Goal: Find specific page/section: Find specific page/section

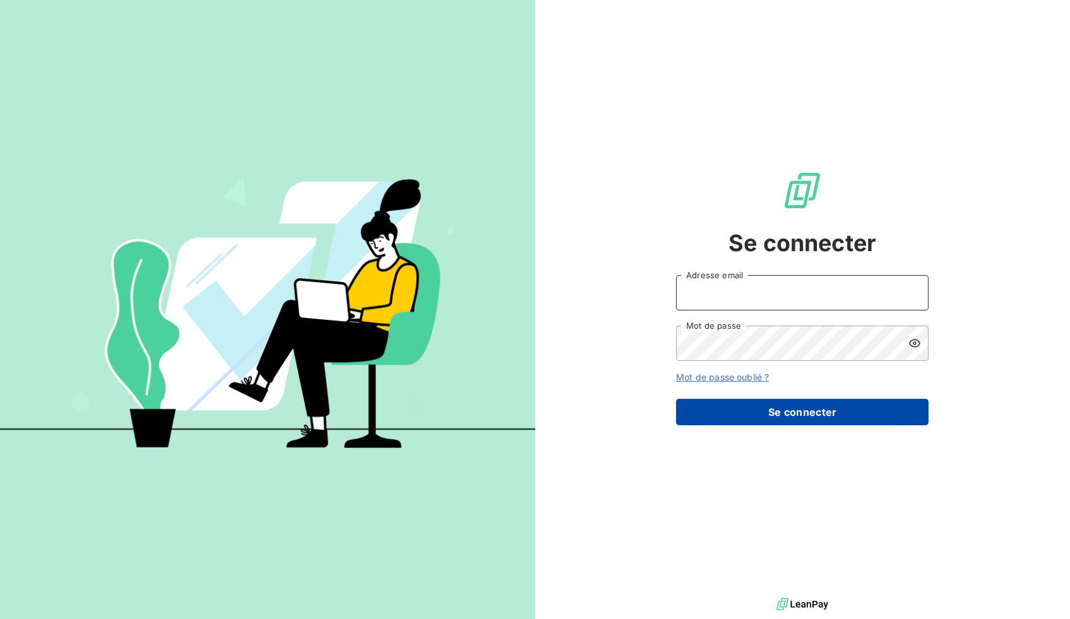
type input "[EMAIL_ADDRESS][DOMAIN_NAME]"
click at [765, 407] on button "Se connecter" at bounding box center [802, 412] width 252 height 27
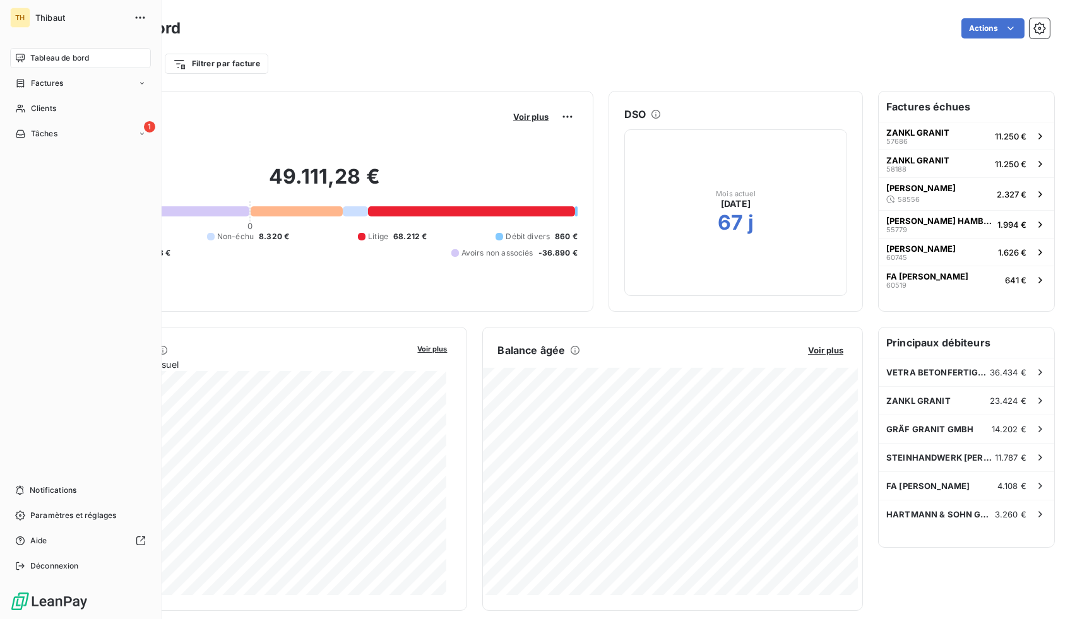
click at [59, 61] on span "Tableau de bord" at bounding box center [59, 57] width 59 height 11
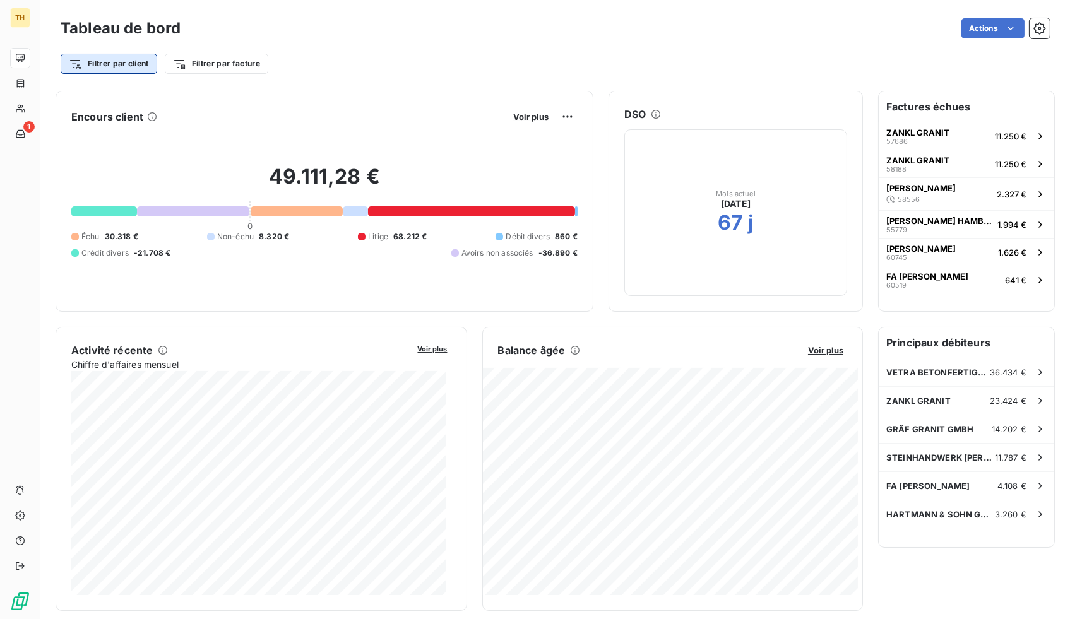
click at [128, 65] on html "TH 1 Tableau de bord Actions Filtrer par client Filtrer par facture Encours cli…" at bounding box center [535, 309] width 1070 height 619
type input "vetra"
click at [143, 104] on input "vetra" at bounding box center [153, 98] width 160 height 27
click at [26, 108] on html "TH 1 Tableau de bord Actions Filtrer par client vetra Rechercher et sélectionne…" at bounding box center [535, 309] width 1070 height 619
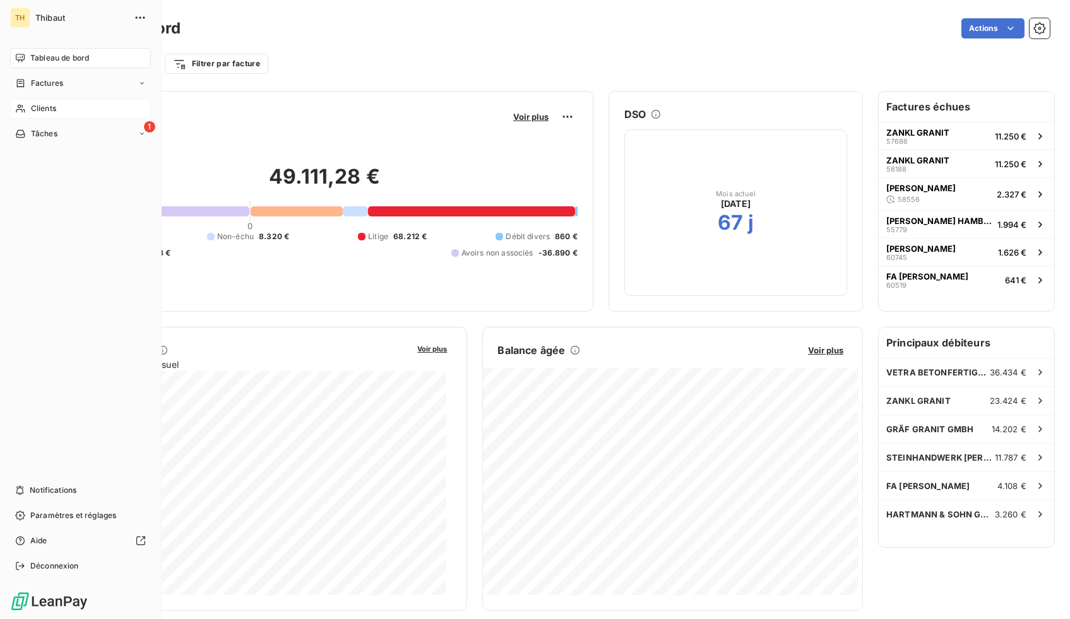
click at [37, 104] on span "Clients" at bounding box center [43, 108] width 25 height 11
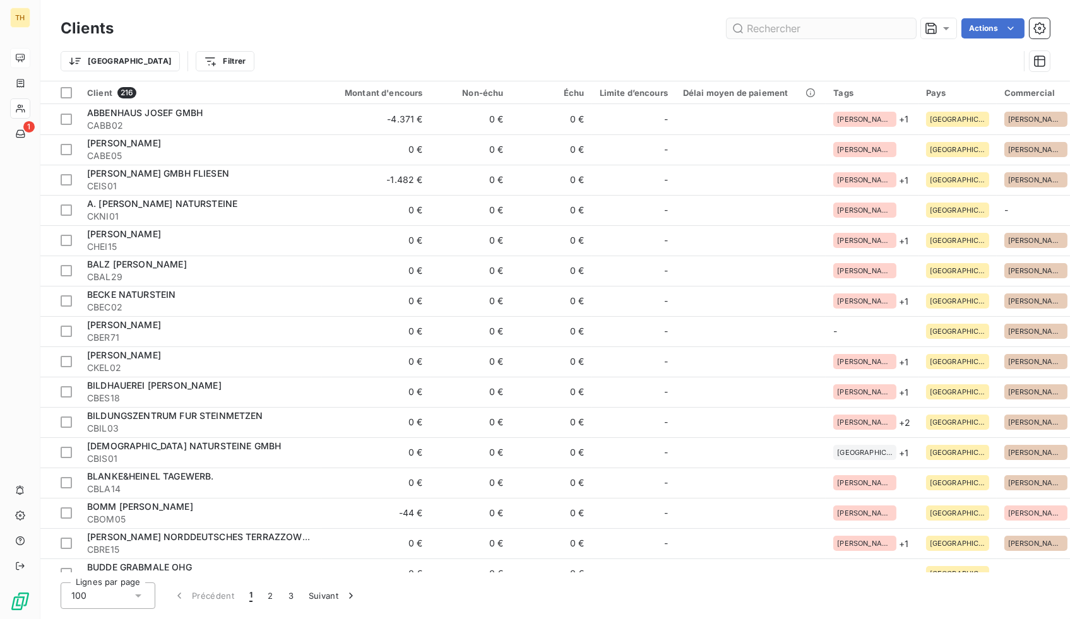
click at [800, 35] on input "text" at bounding box center [821, 28] width 189 height 20
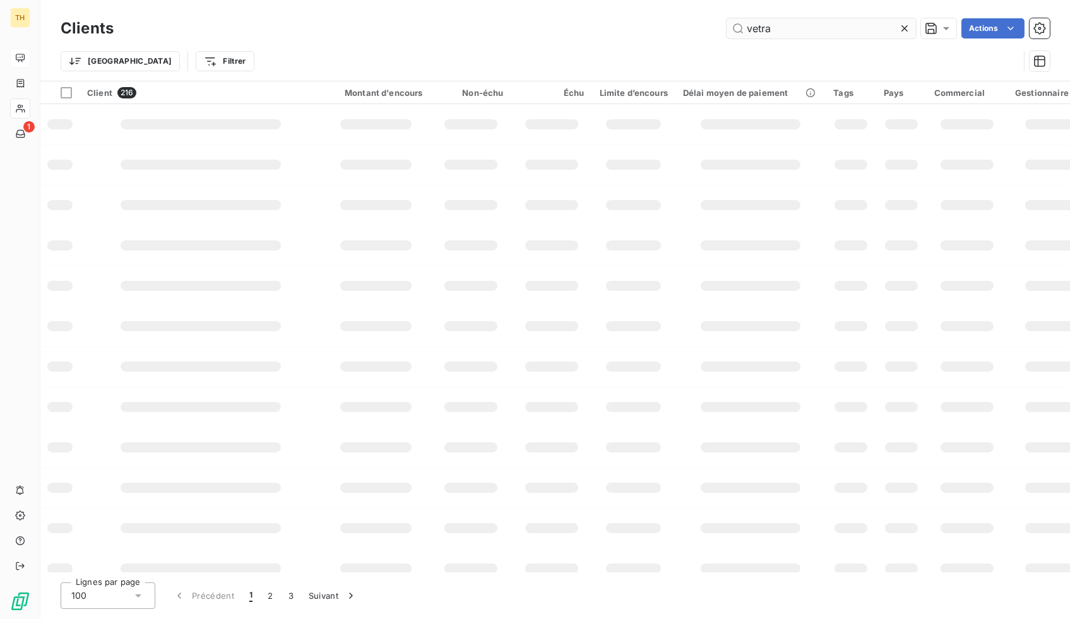
type input "vetra"
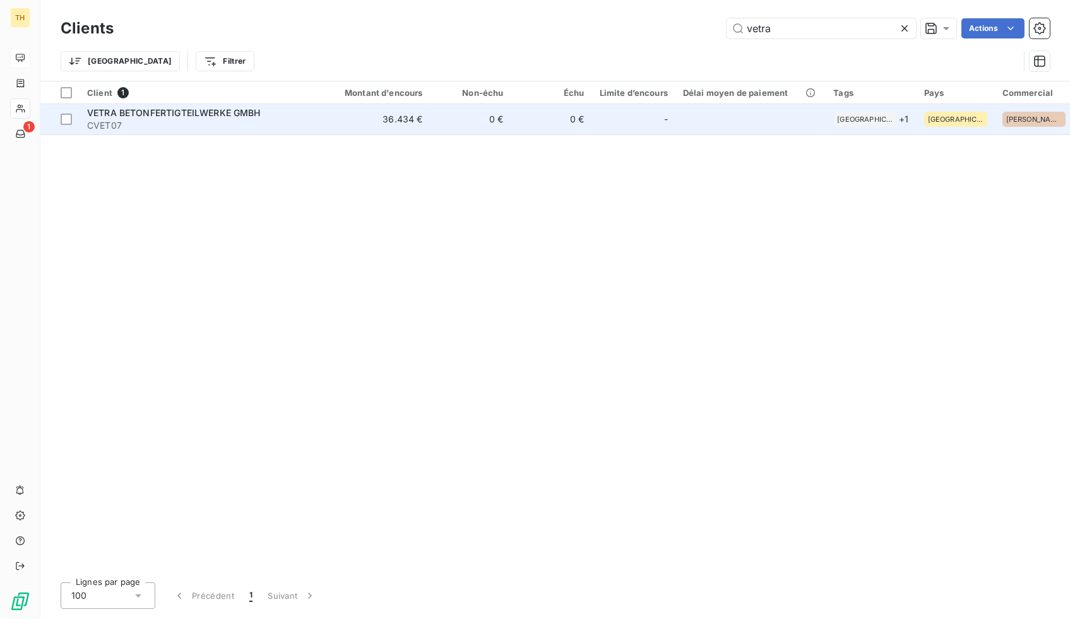
click at [232, 115] on span "VETRA BETONFERTIGTEILWERKE GMBH" at bounding box center [174, 112] width 174 height 11
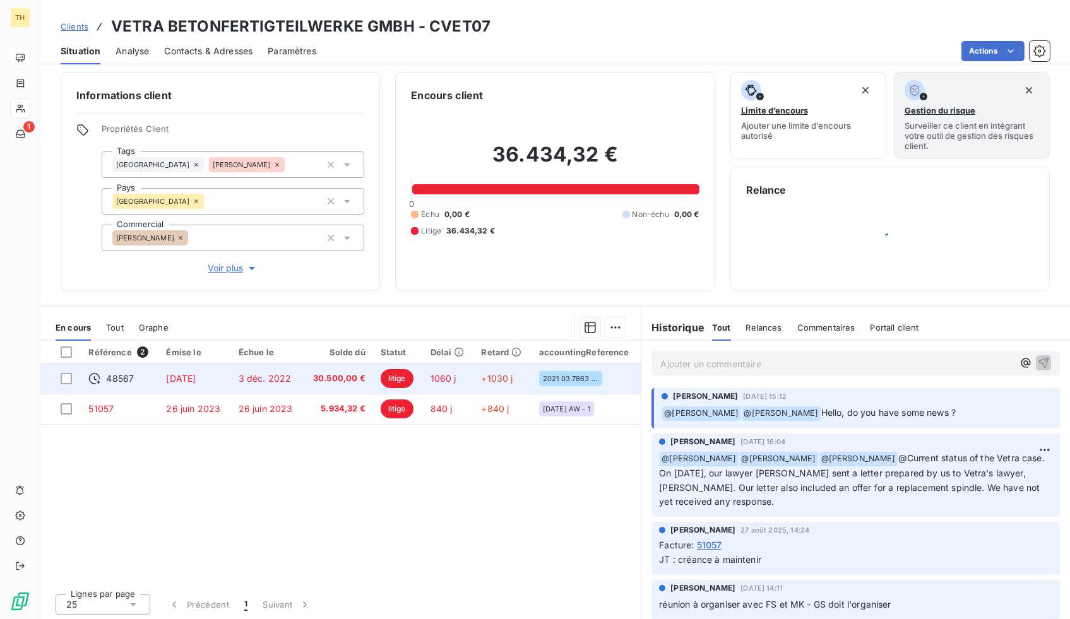
scroll to position [7, 0]
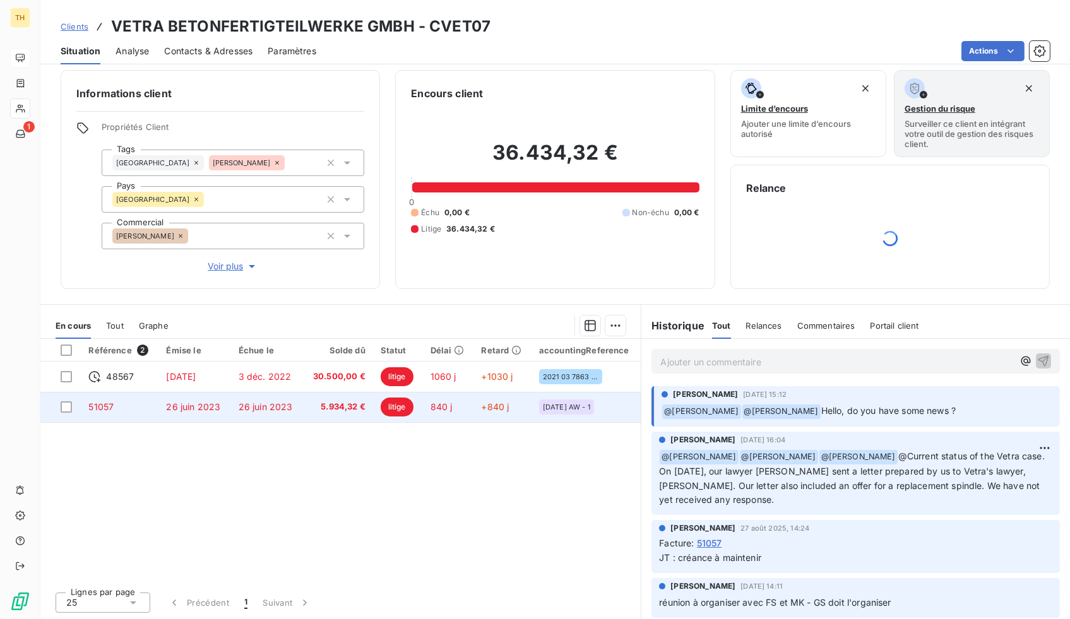
click at [396, 409] on span "litige" at bounding box center [397, 407] width 33 height 19
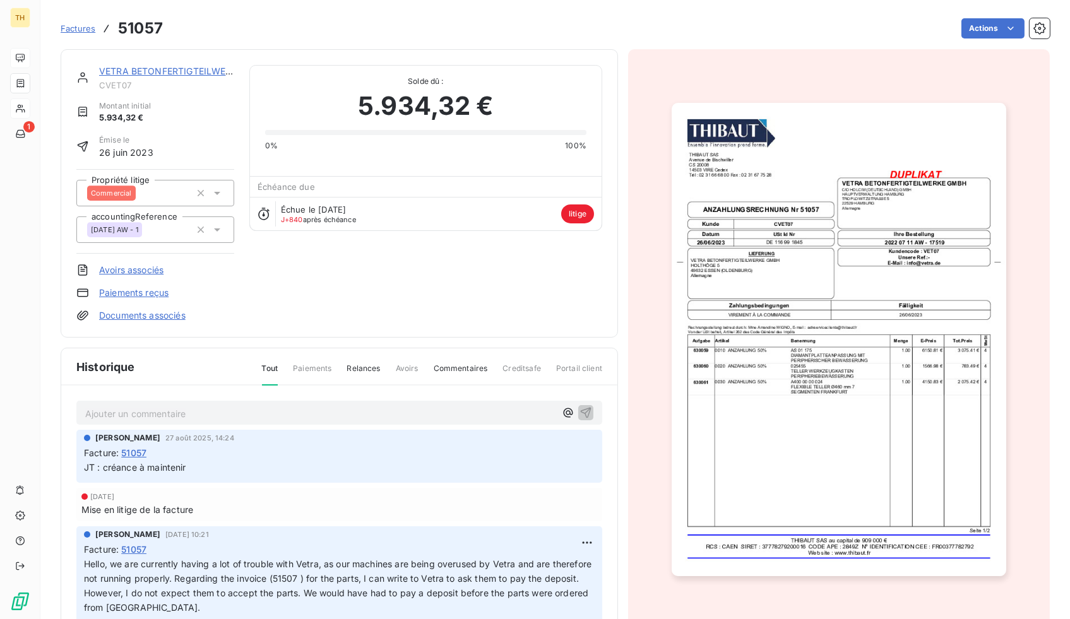
click at [803, 384] on img "button" at bounding box center [839, 339] width 335 height 473
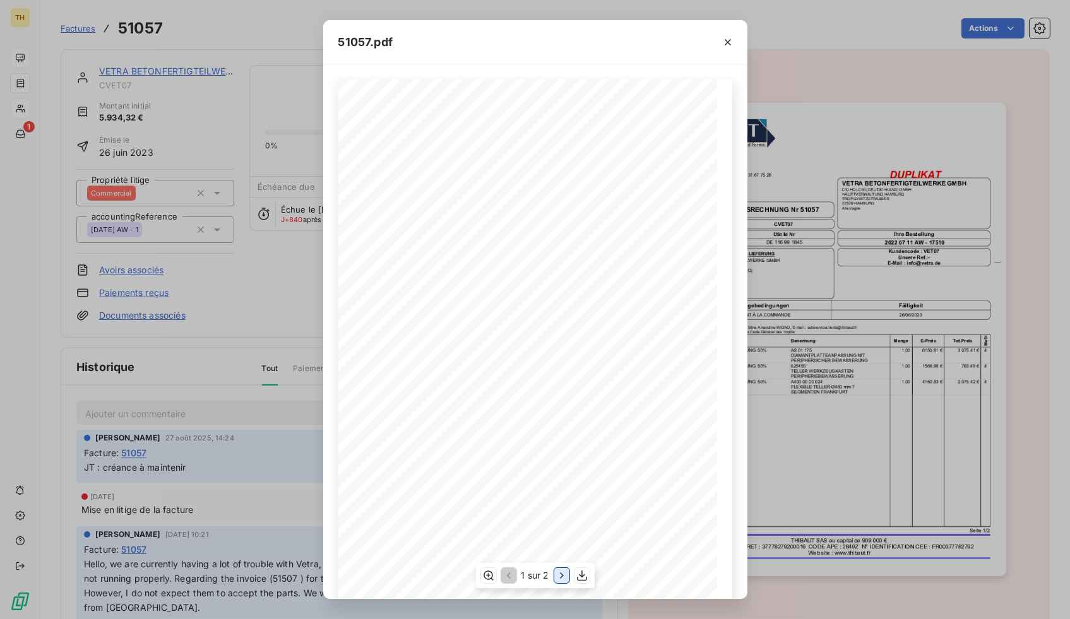
click at [564, 574] on icon "button" at bounding box center [561, 575] width 13 height 13
click at [511, 578] on icon "button" at bounding box center [507, 575] width 13 height 13
click at [725, 37] on icon "button" at bounding box center [727, 42] width 13 height 13
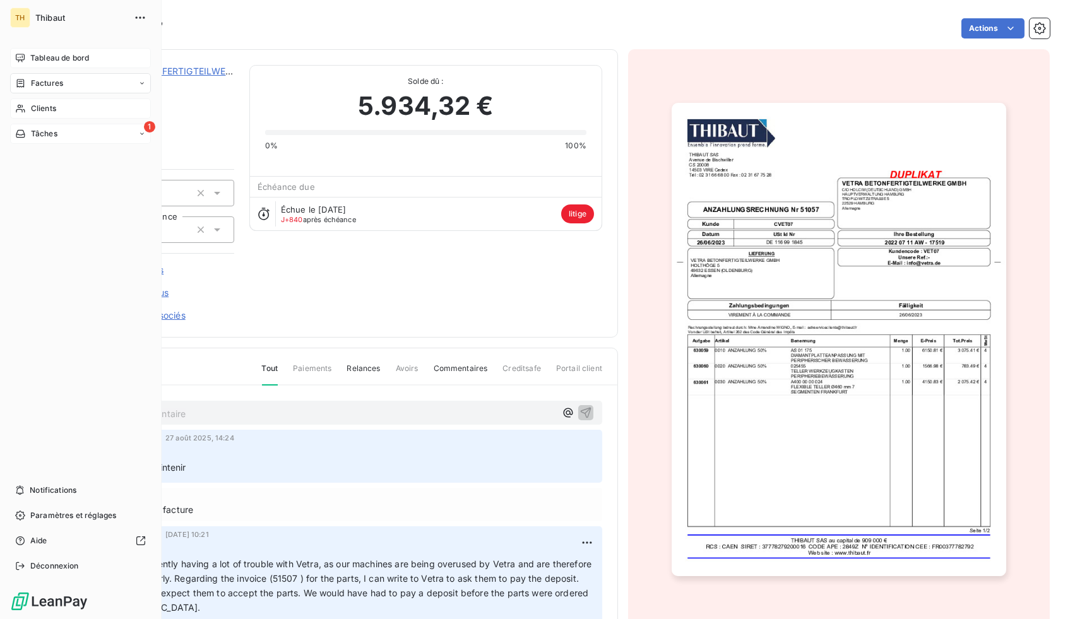
click at [45, 137] on span "Tâches" at bounding box center [44, 133] width 27 height 11
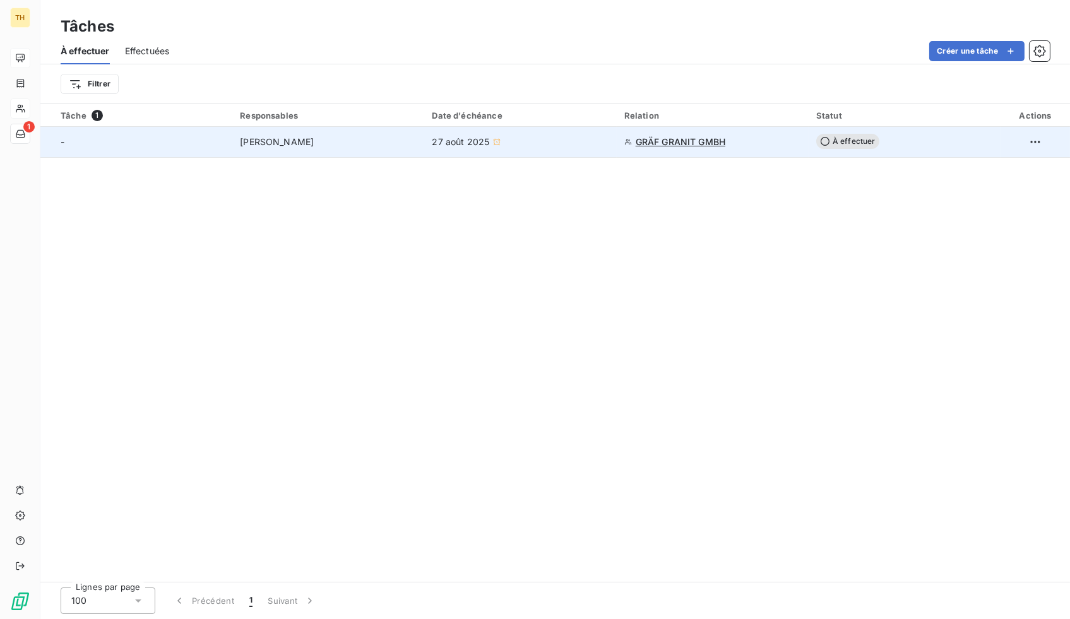
click at [682, 141] on span "GRÄF GRANIT GMBH" at bounding box center [681, 142] width 90 height 13
